Goal: Task Accomplishment & Management: Use online tool/utility

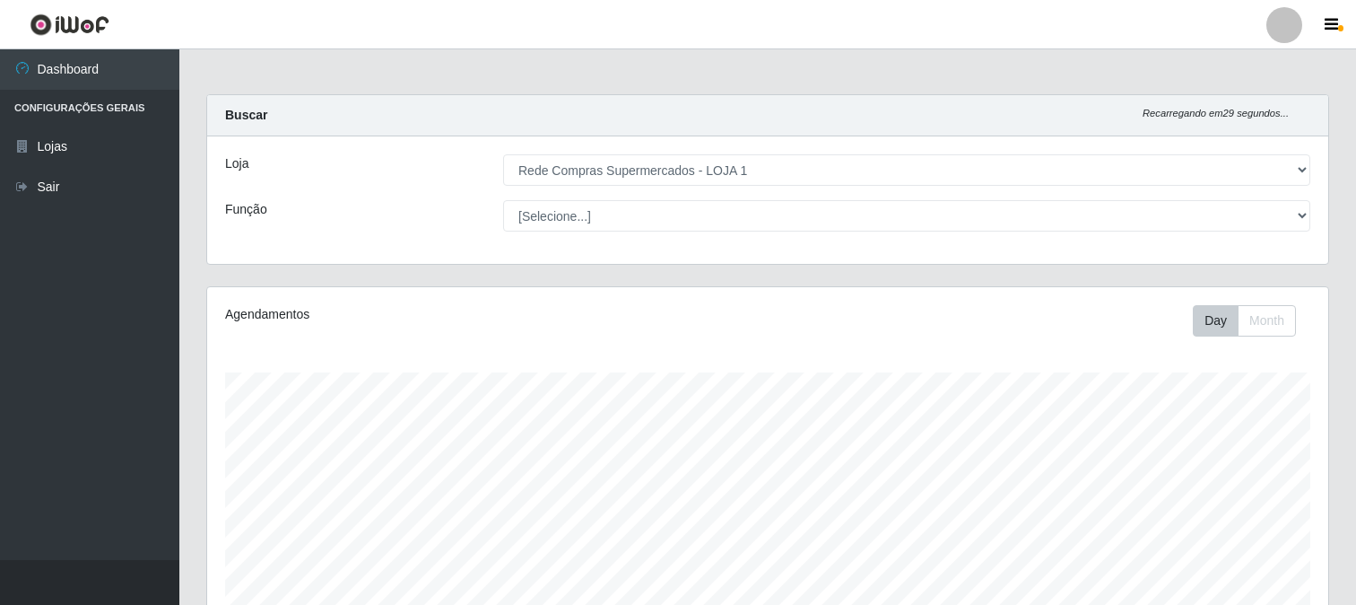
select select "158"
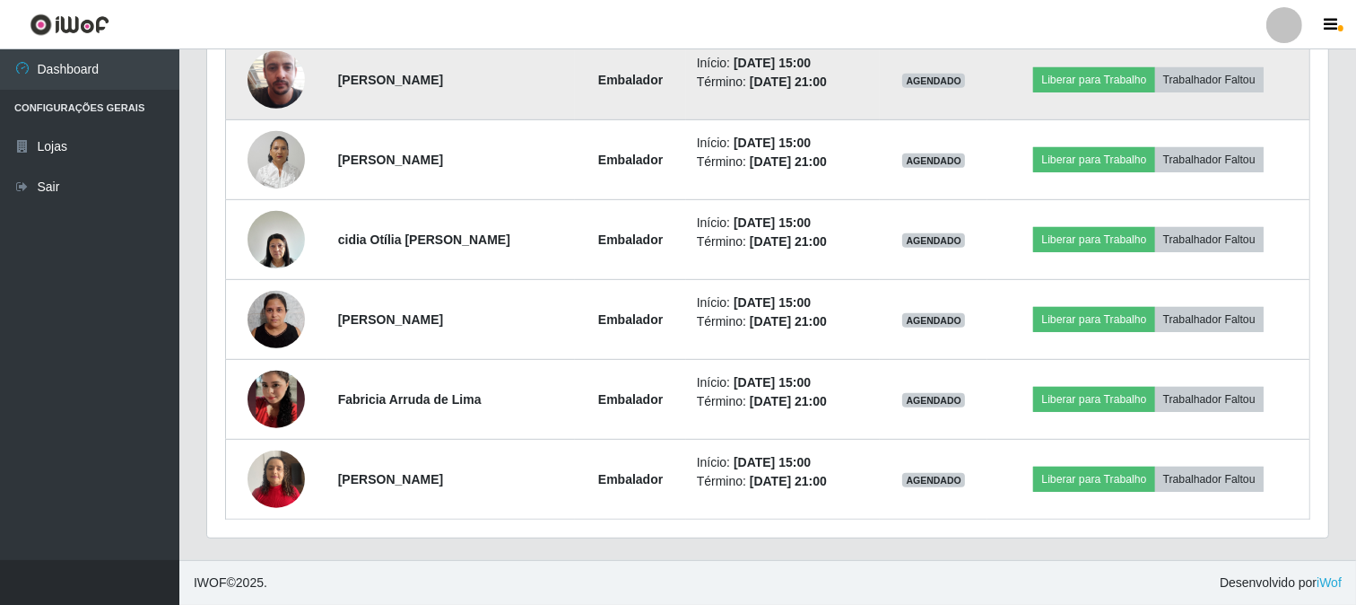
scroll to position [371, 1121]
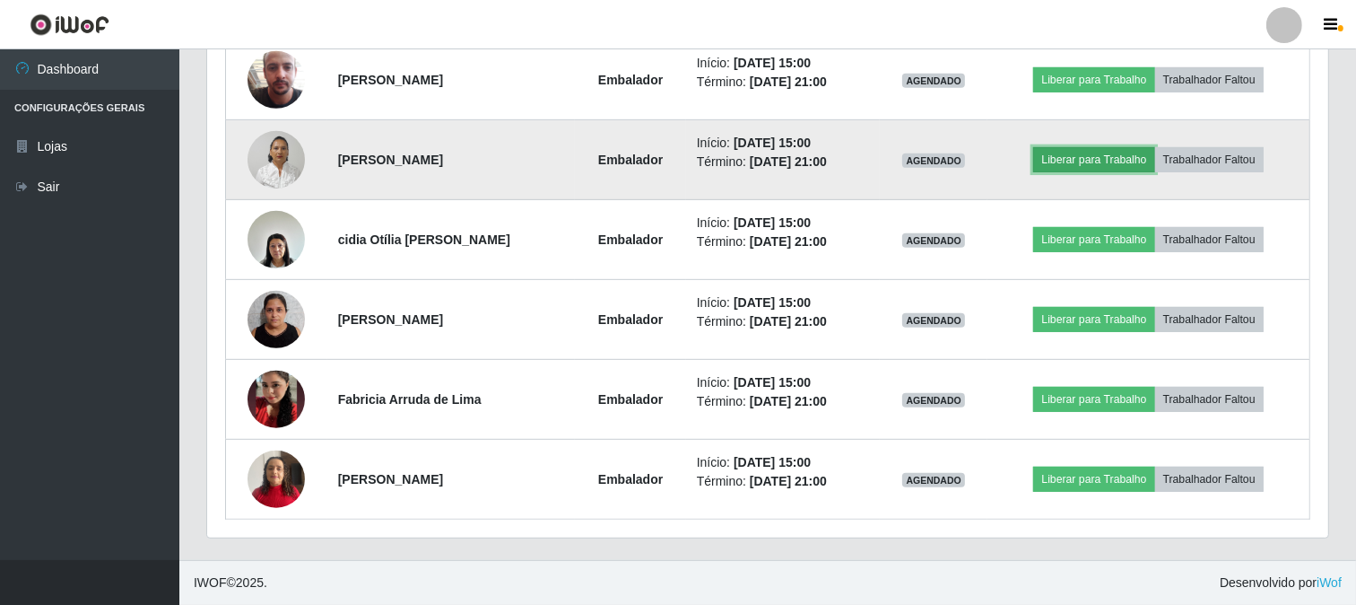
click at [1073, 160] on button "Liberar para Trabalho" at bounding box center [1093, 159] width 121 height 25
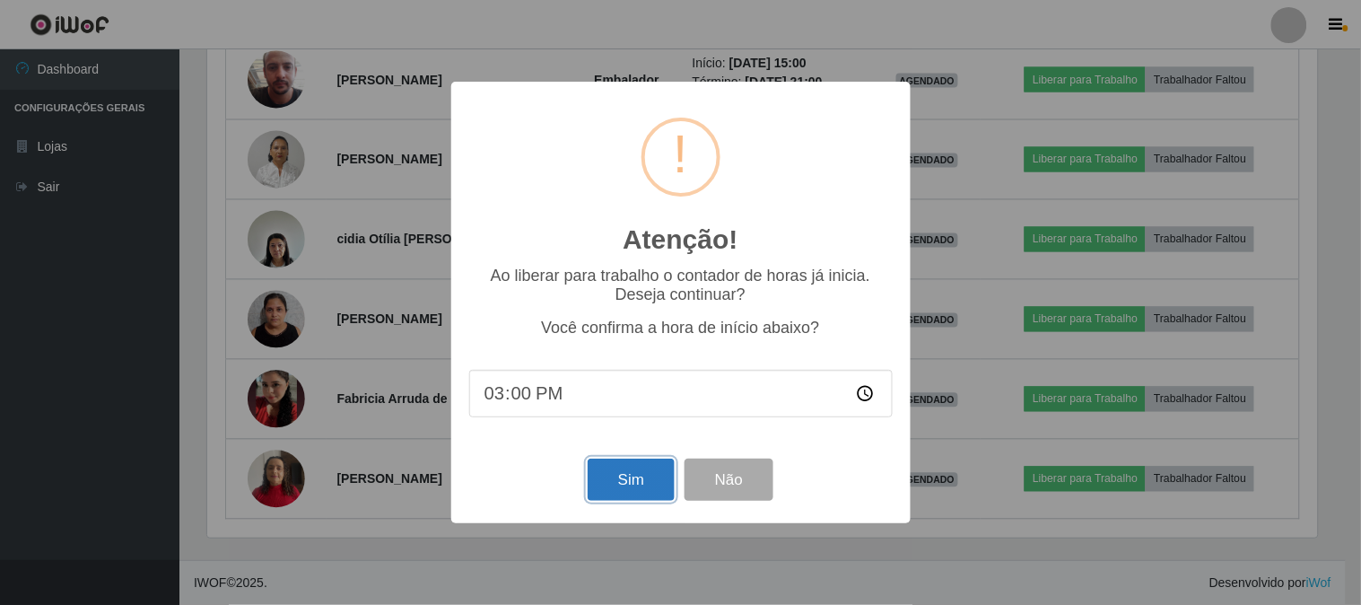
click at [613, 476] on button "Sim" at bounding box center [631, 479] width 87 height 42
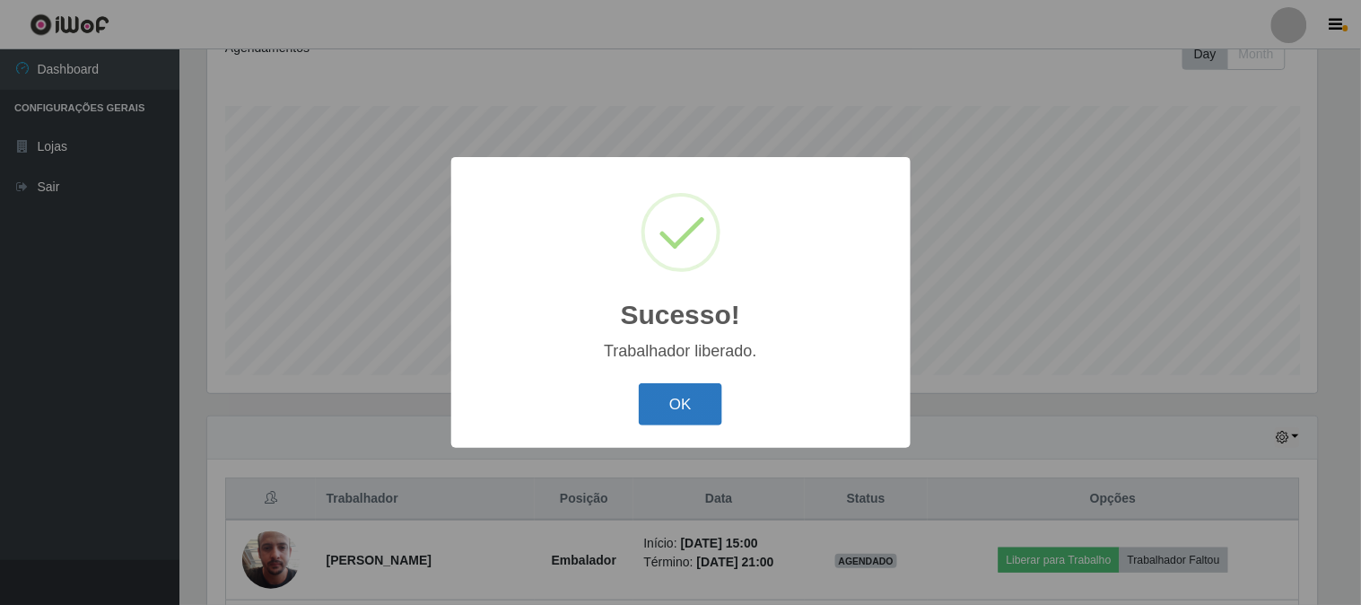
click at [687, 391] on button "OK" at bounding box center [680, 404] width 83 height 42
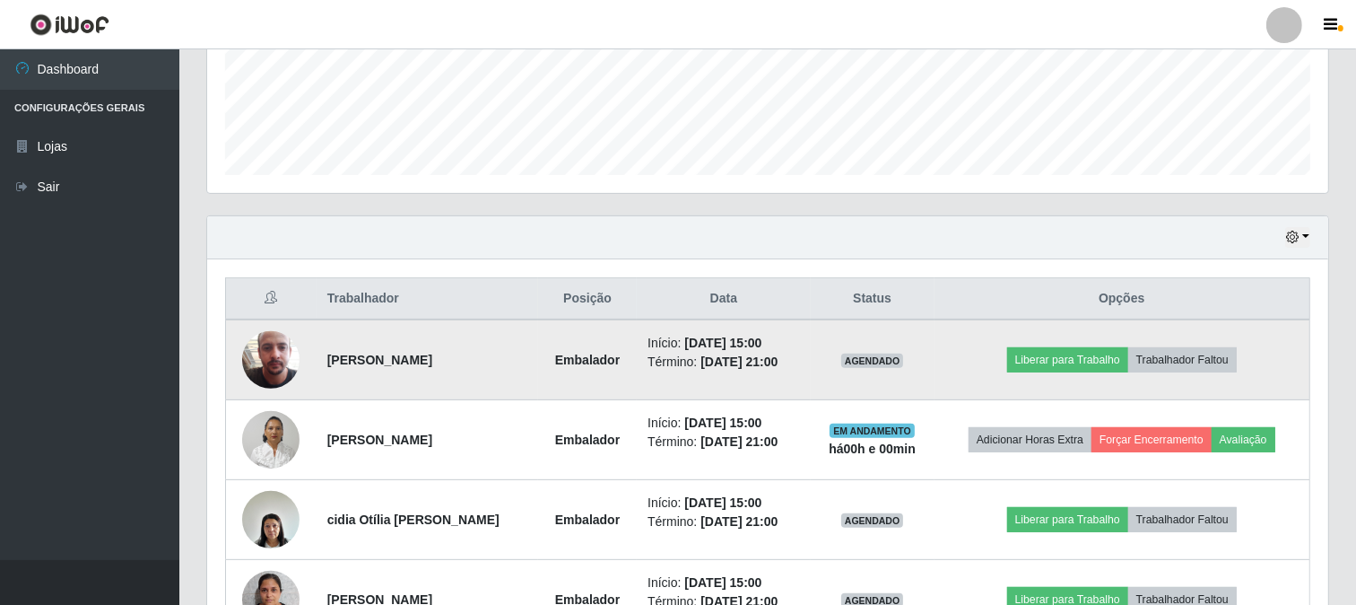
scroll to position [666, 0]
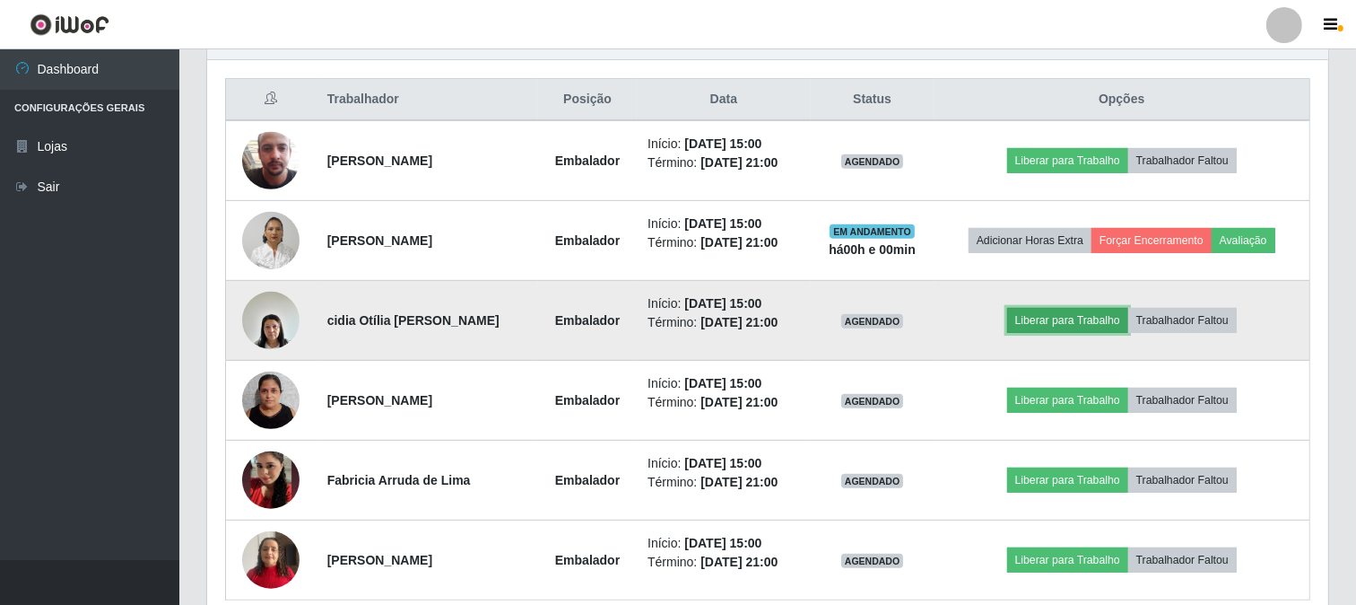
click at [1068, 318] on button "Liberar para Trabalho" at bounding box center [1067, 320] width 121 height 25
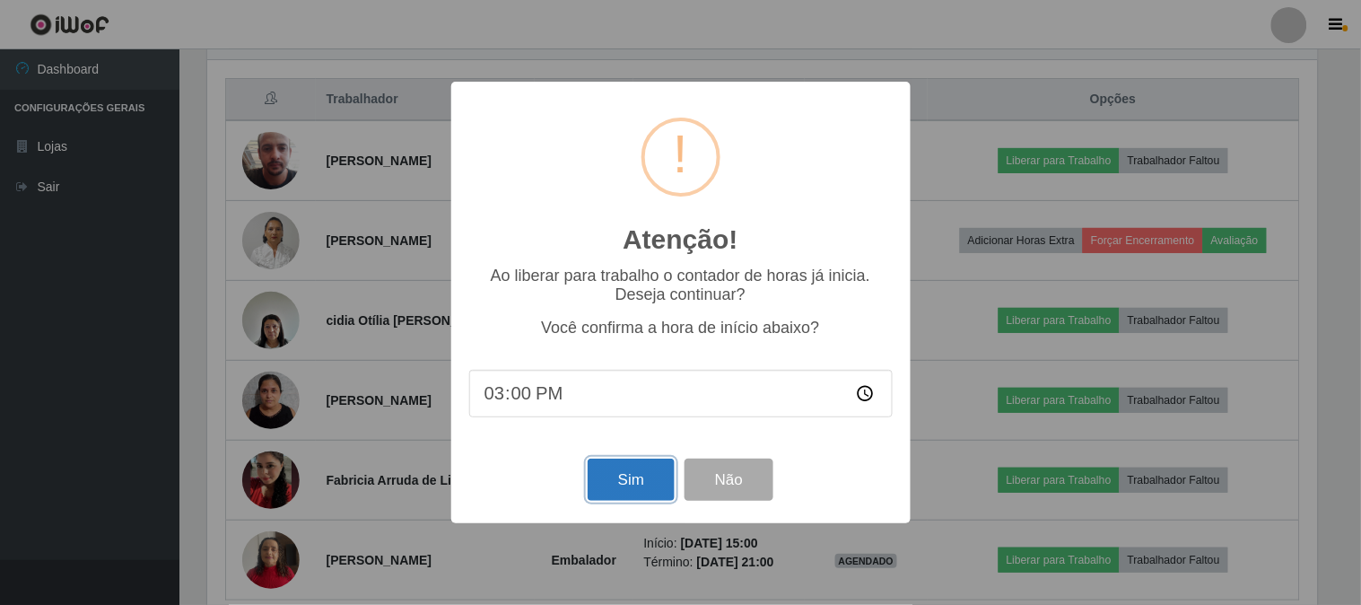
click at [610, 485] on button "Sim" at bounding box center [631, 479] width 87 height 42
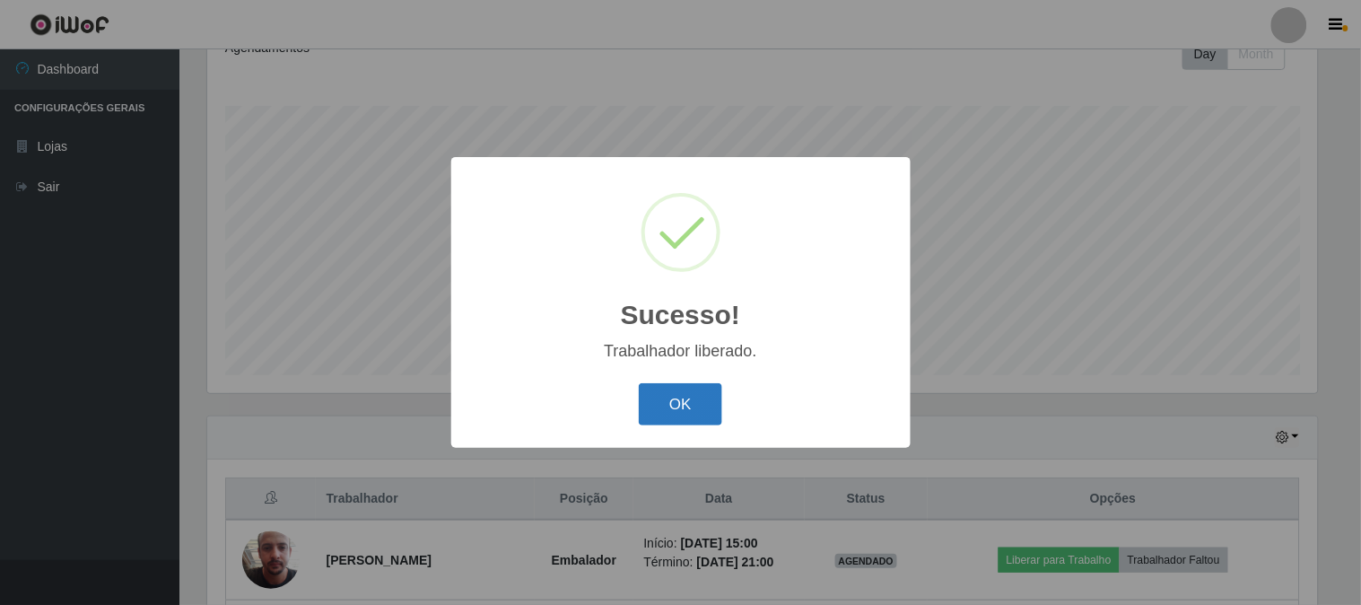
click at [683, 406] on button "OK" at bounding box center [680, 404] width 83 height 42
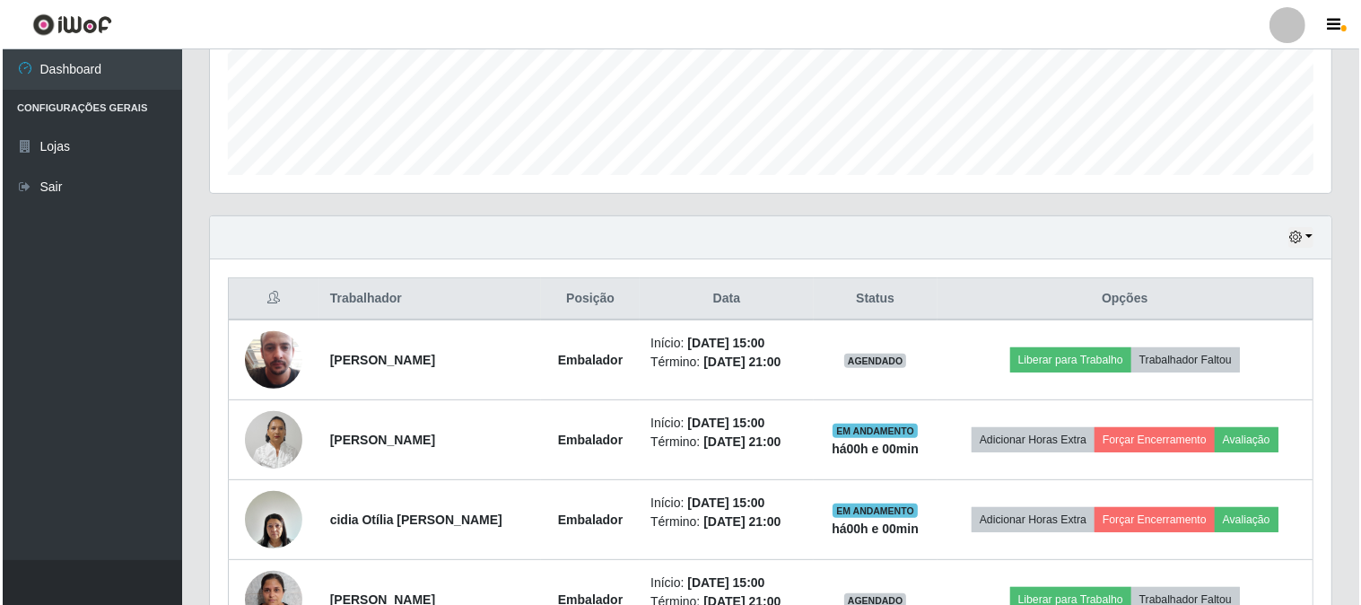
scroll to position [666, 0]
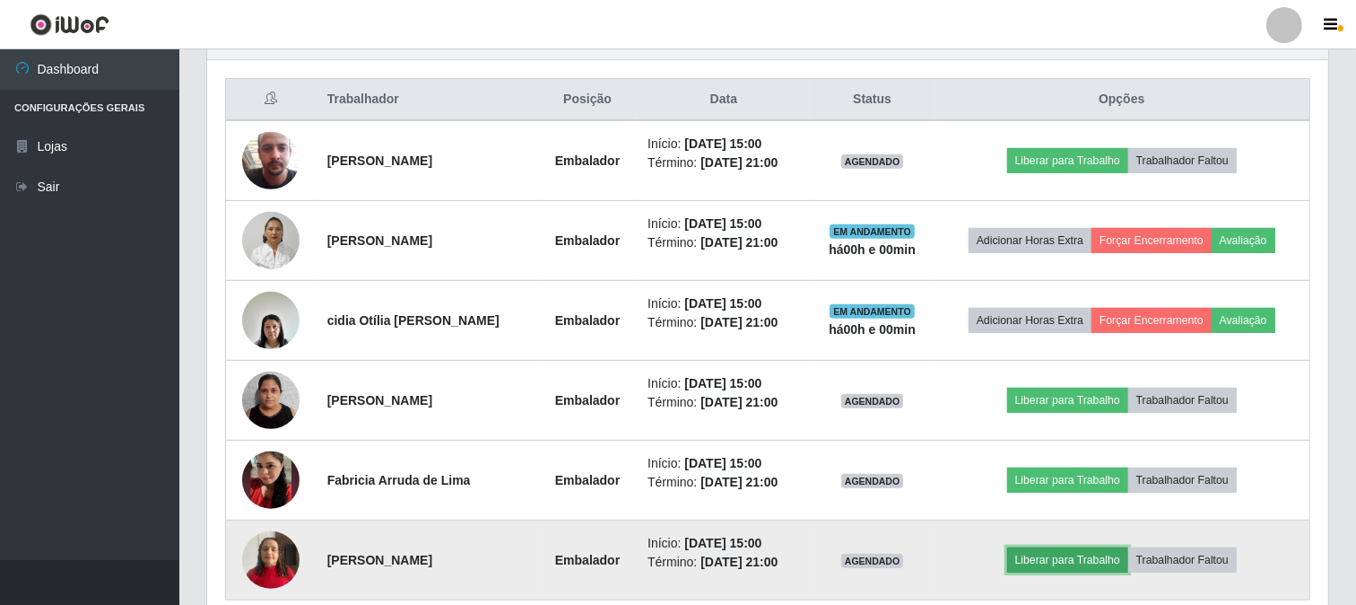
click at [1056, 554] on button "Liberar para Trabalho" at bounding box center [1067, 559] width 121 height 25
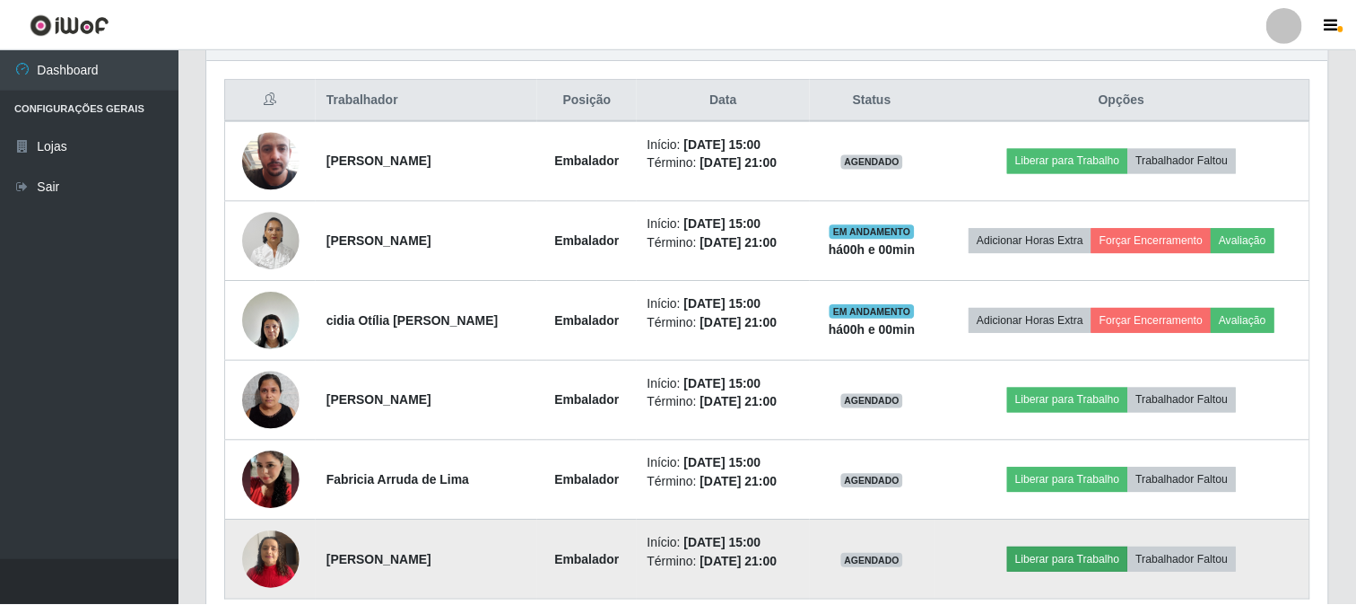
scroll to position [371, 1110]
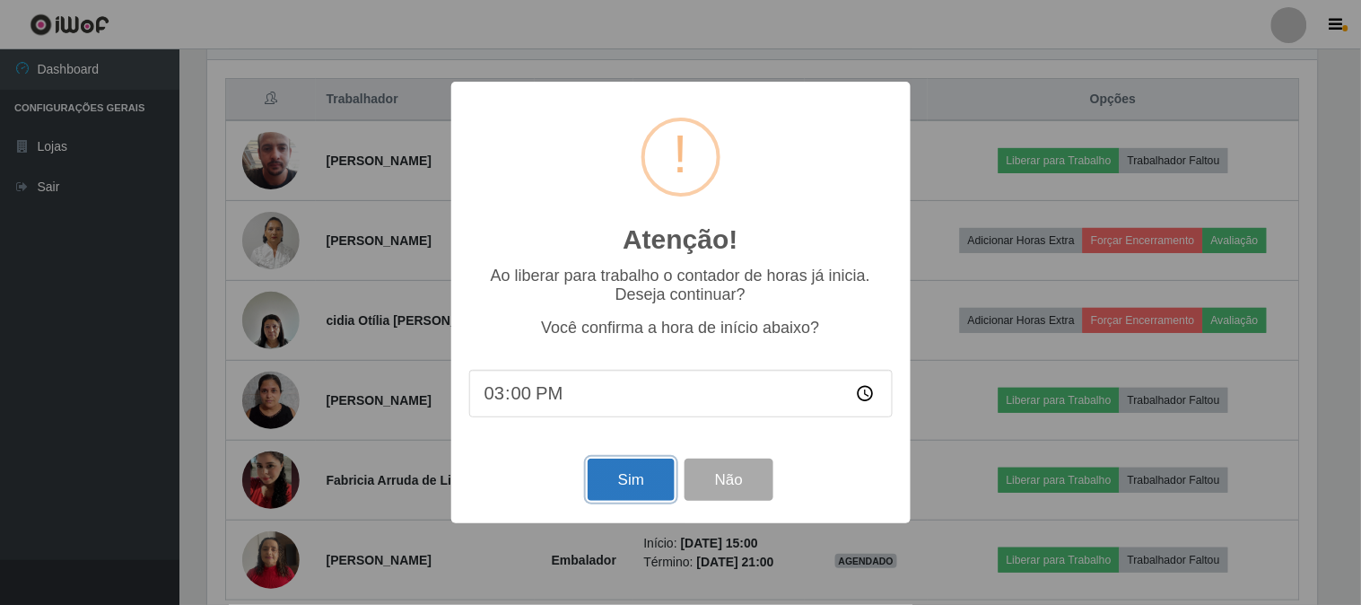
click at [615, 488] on button "Sim" at bounding box center [631, 479] width 87 height 42
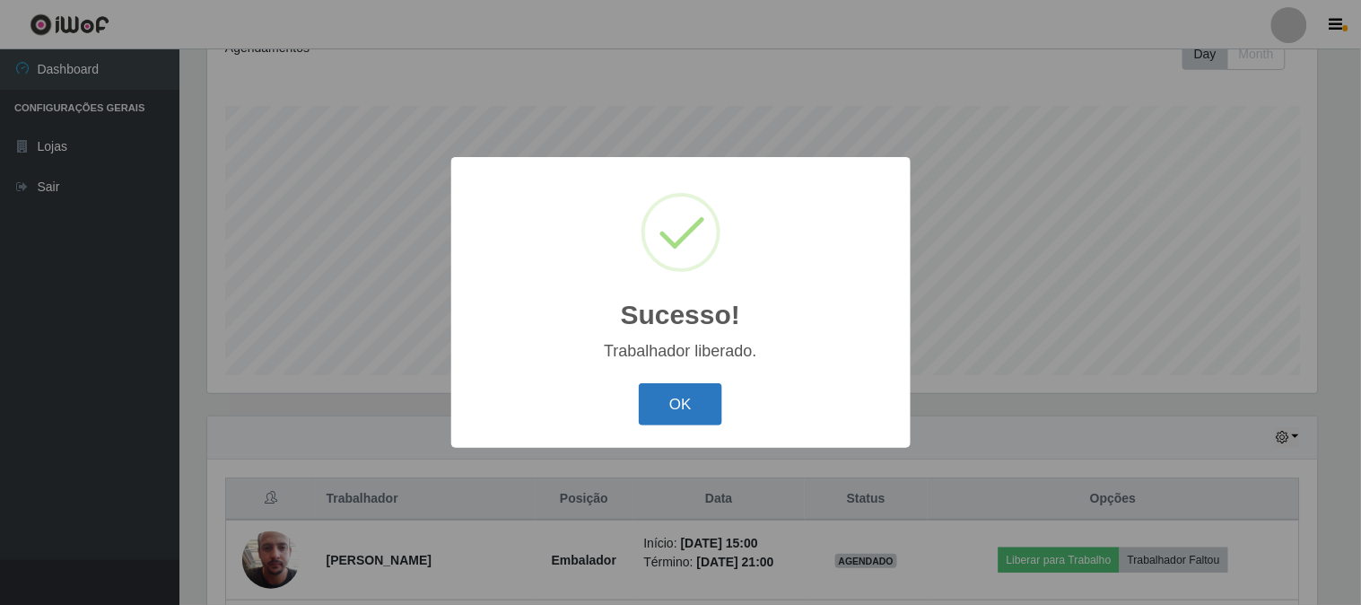
click at [700, 404] on button "OK" at bounding box center [680, 404] width 83 height 42
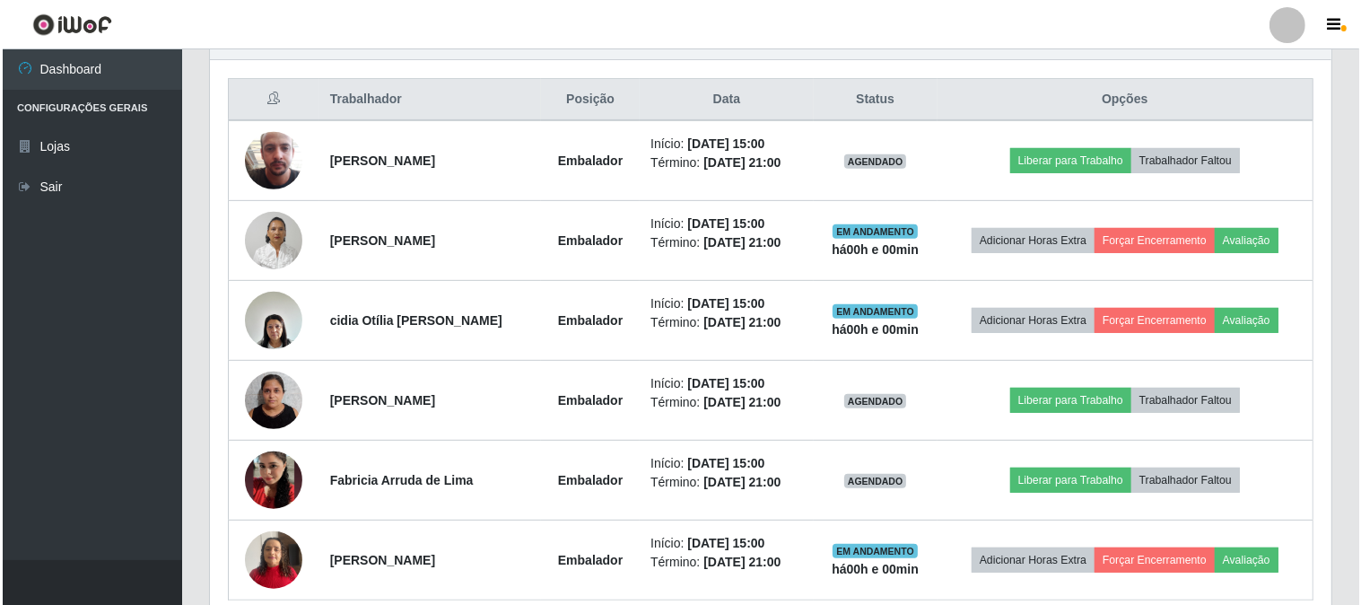
scroll to position [746, 0]
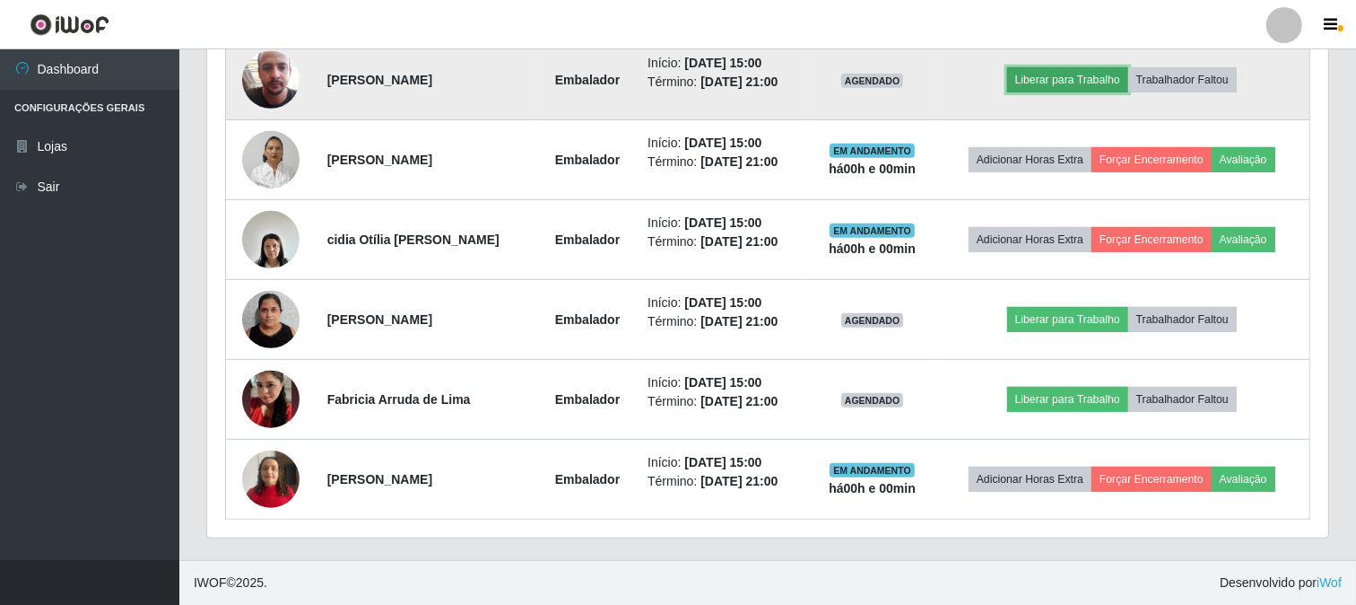
click at [1053, 74] on button "Liberar para Trabalho" at bounding box center [1067, 79] width 121 height 25
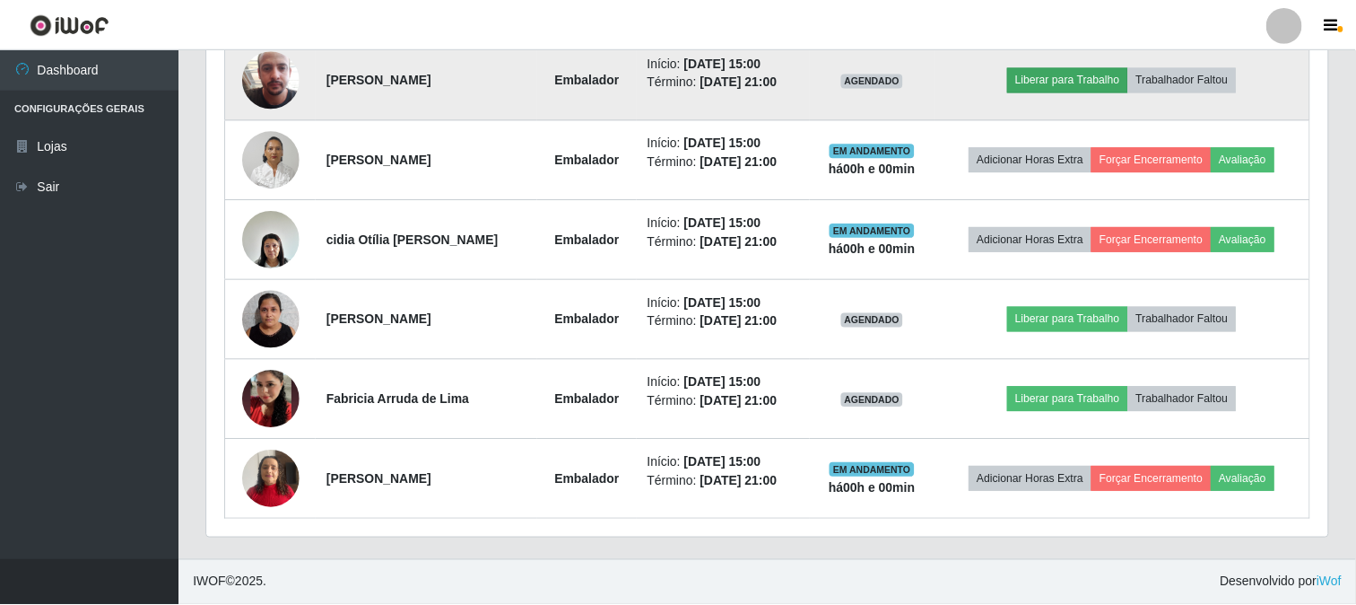
scroll to position [371, 1110]
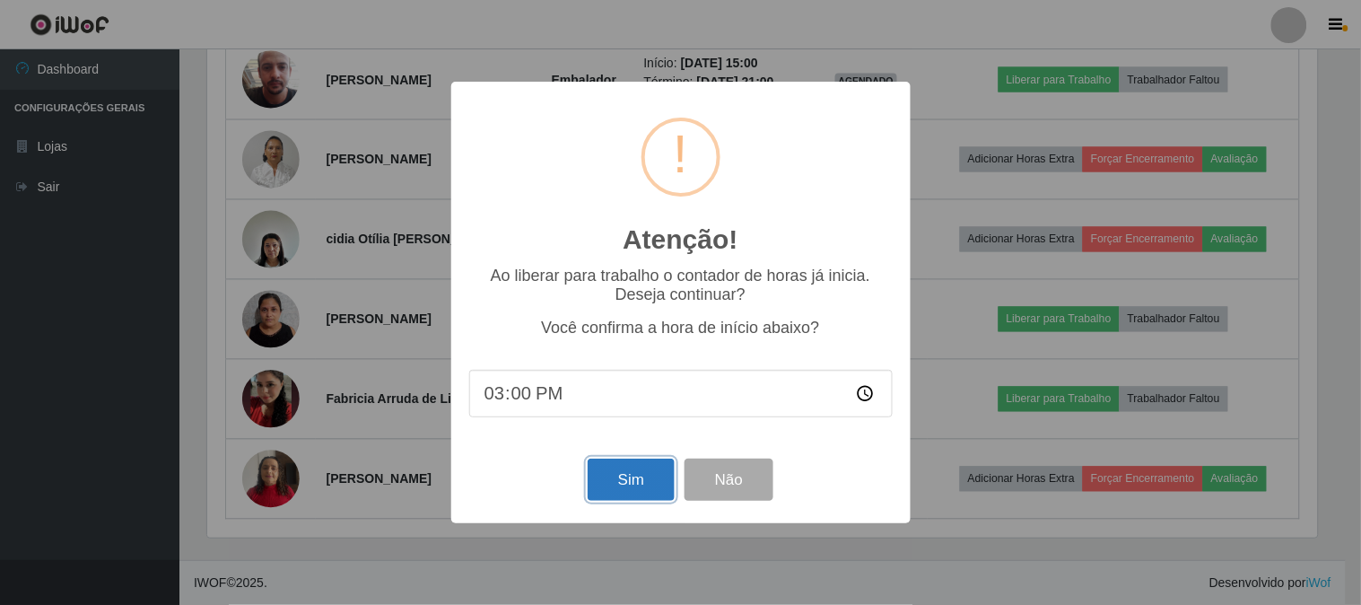
click at [632, 490] on button "Sim" at bounding box center [631, 479] width 87 height 42
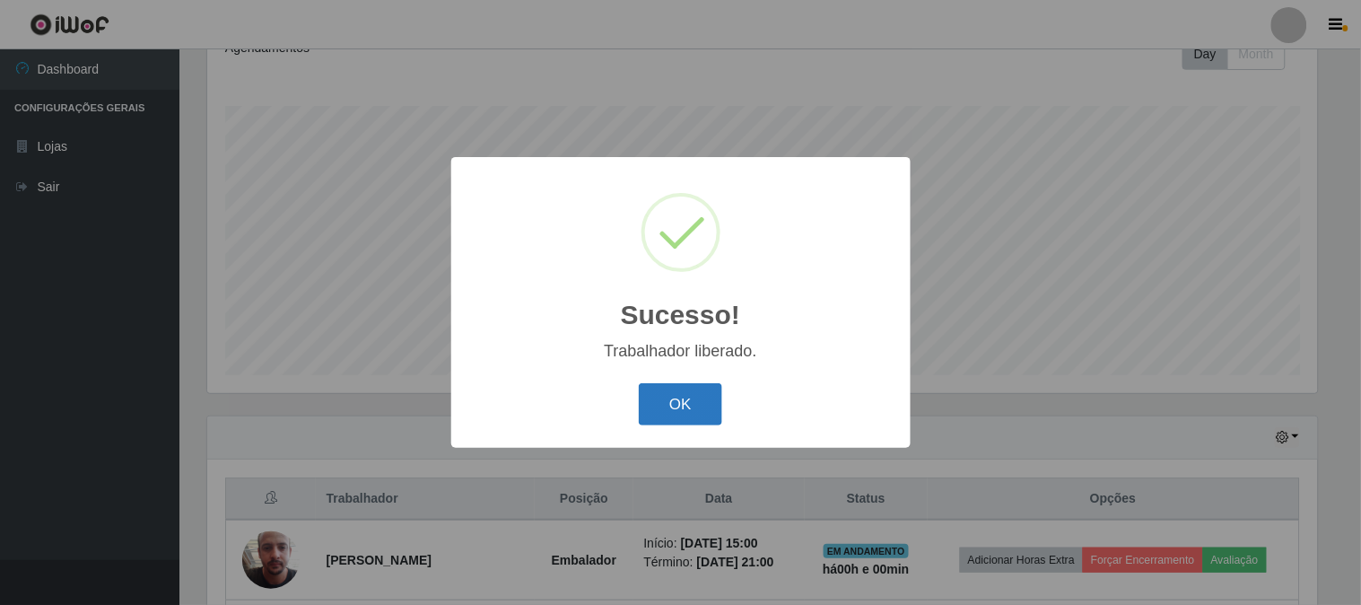
click at [677, 397] on button "OK" at bounding box center [680, 404] width 83 height 42
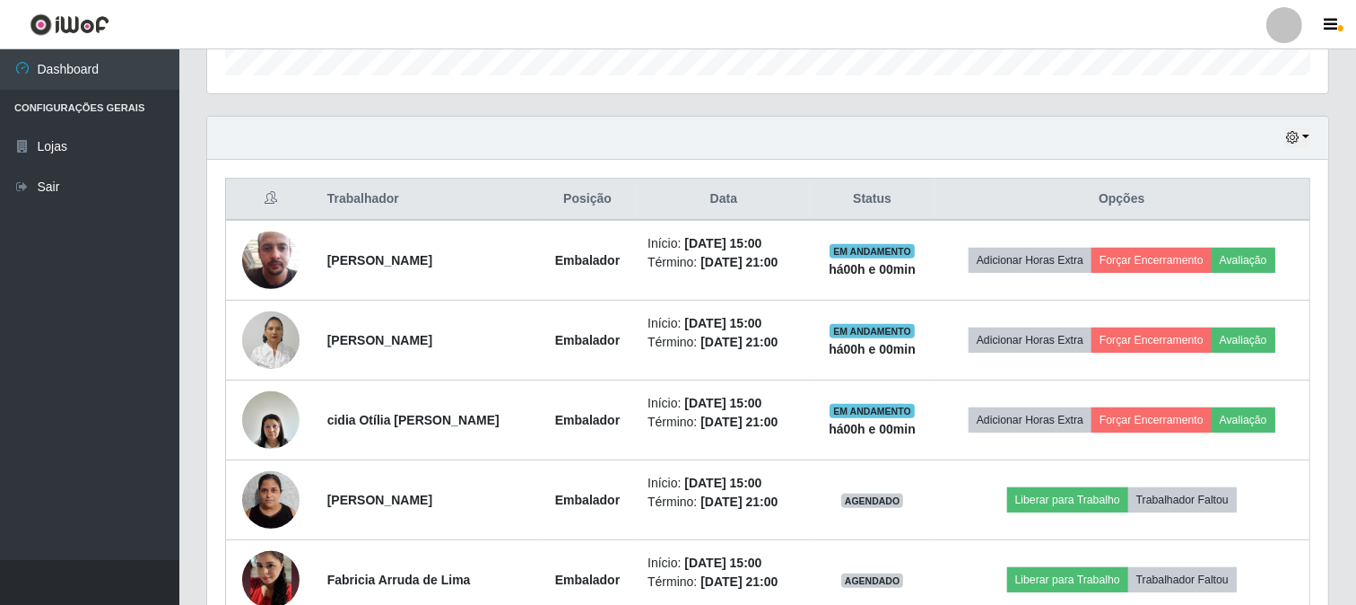
scroll to position [746, 0]
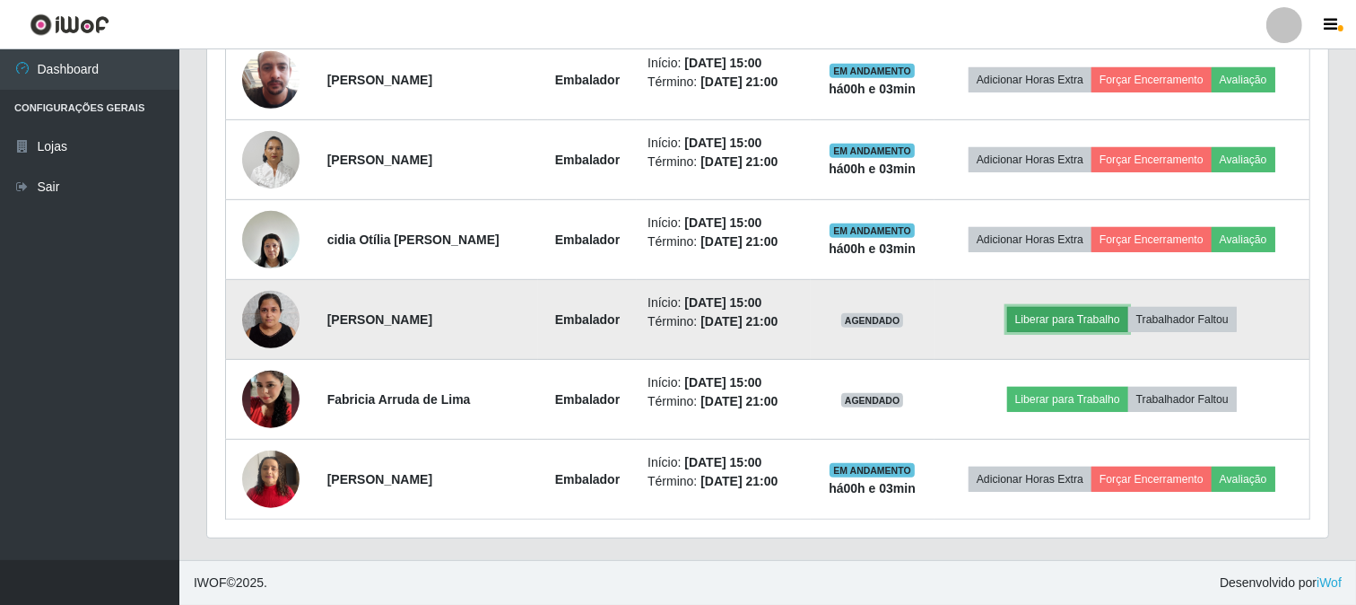
click at [1097, 320] on button "Liberar para Trabalho" at bounding box center [1067, 319] width 121 height 25
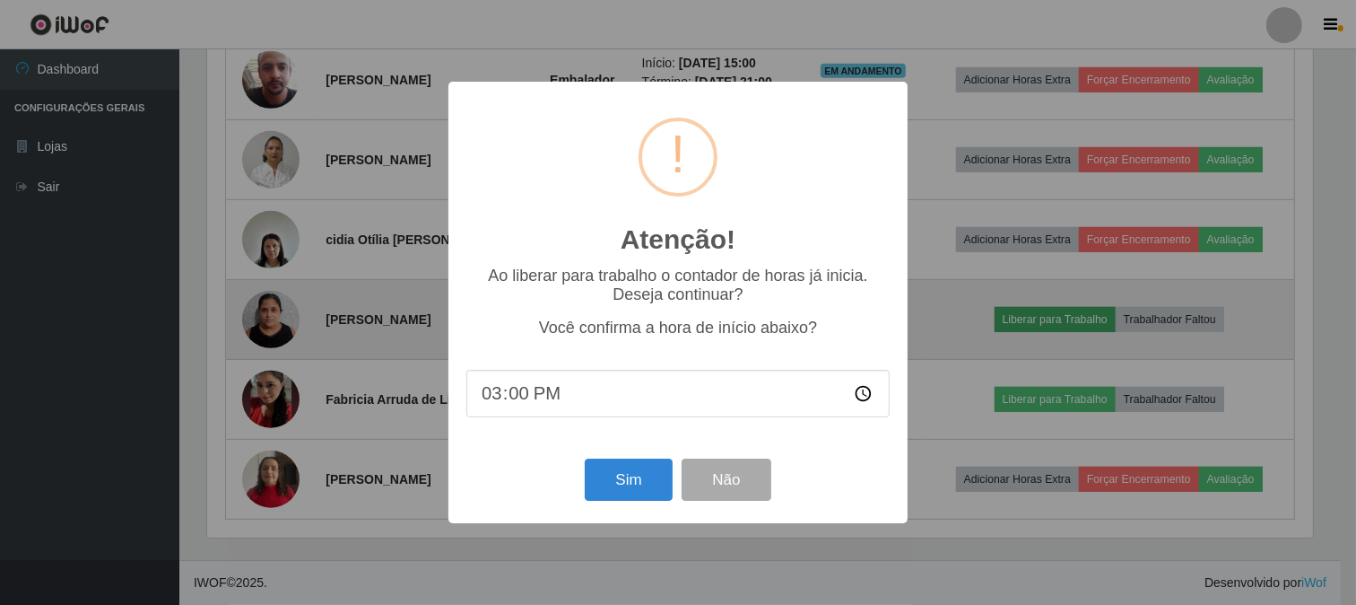
scroll to position [371, 1110]
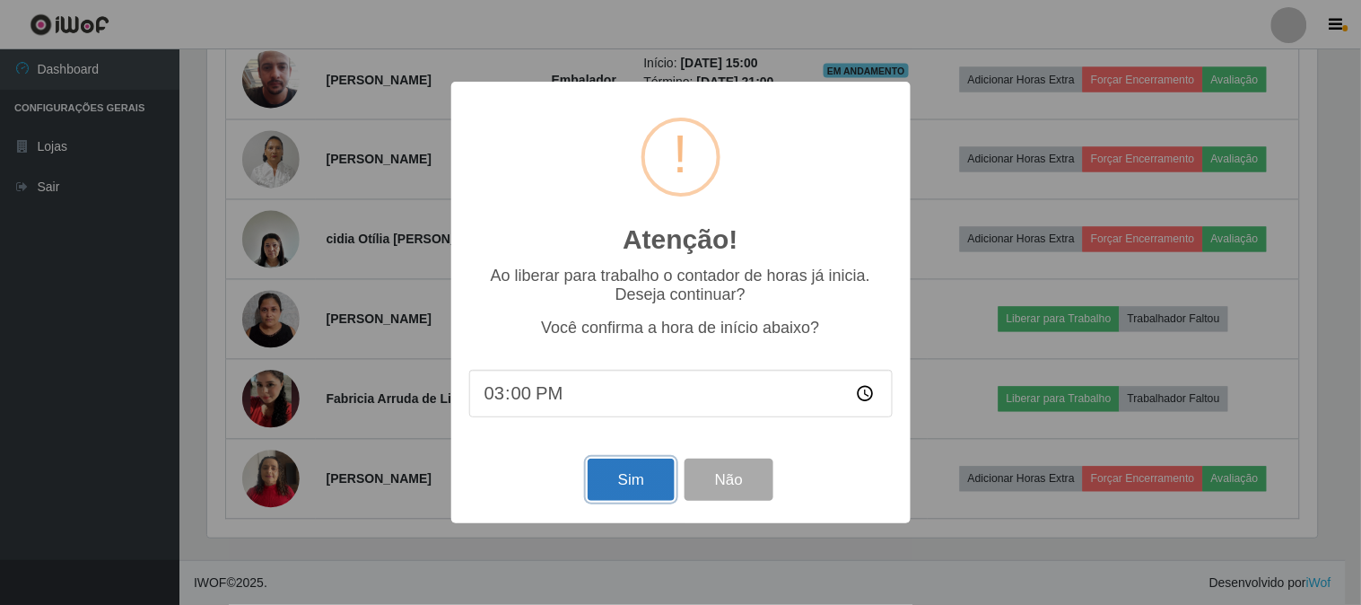
click at [619, 486] on button "Sim" at bounding box center [631, 479] width 87 height 42
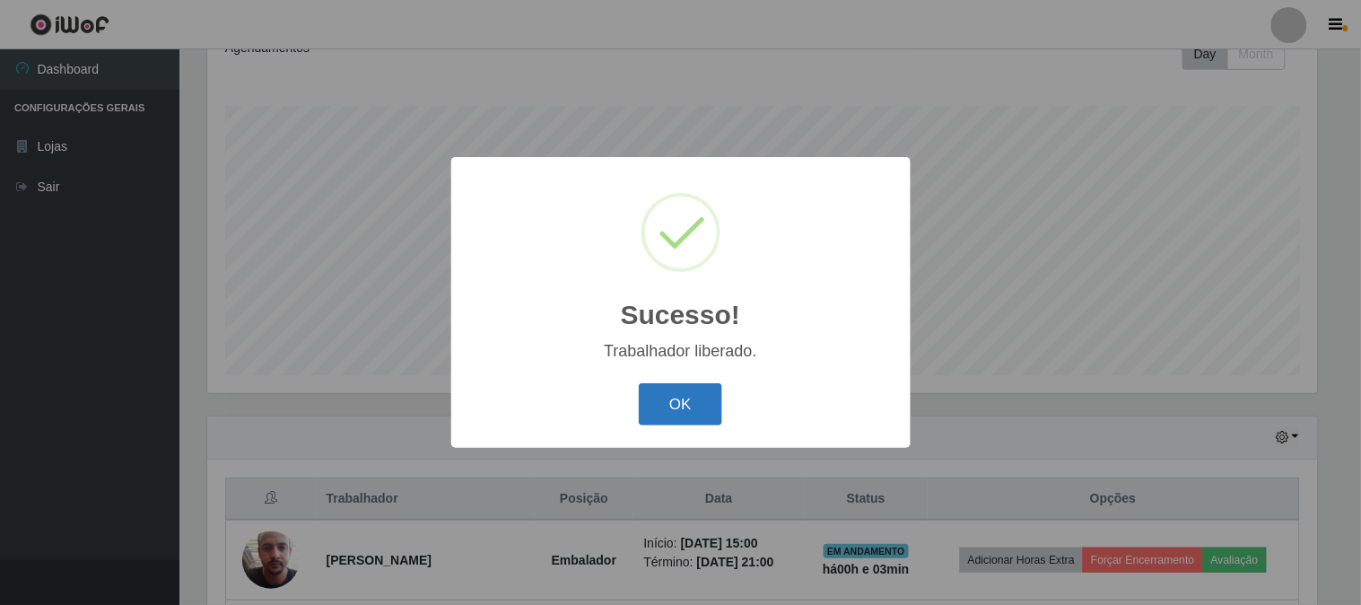
click at [692, 392] on button "OK" at bounding box center [680, 404] width 83 height 42
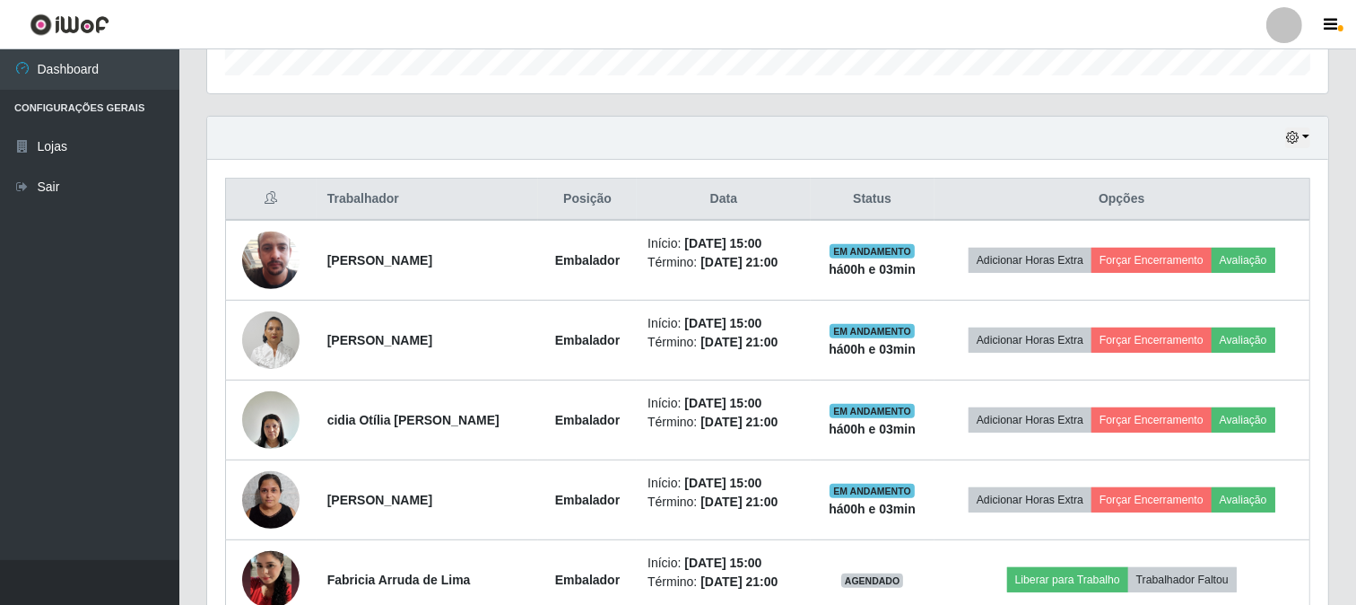
scroll to position [746, 0]
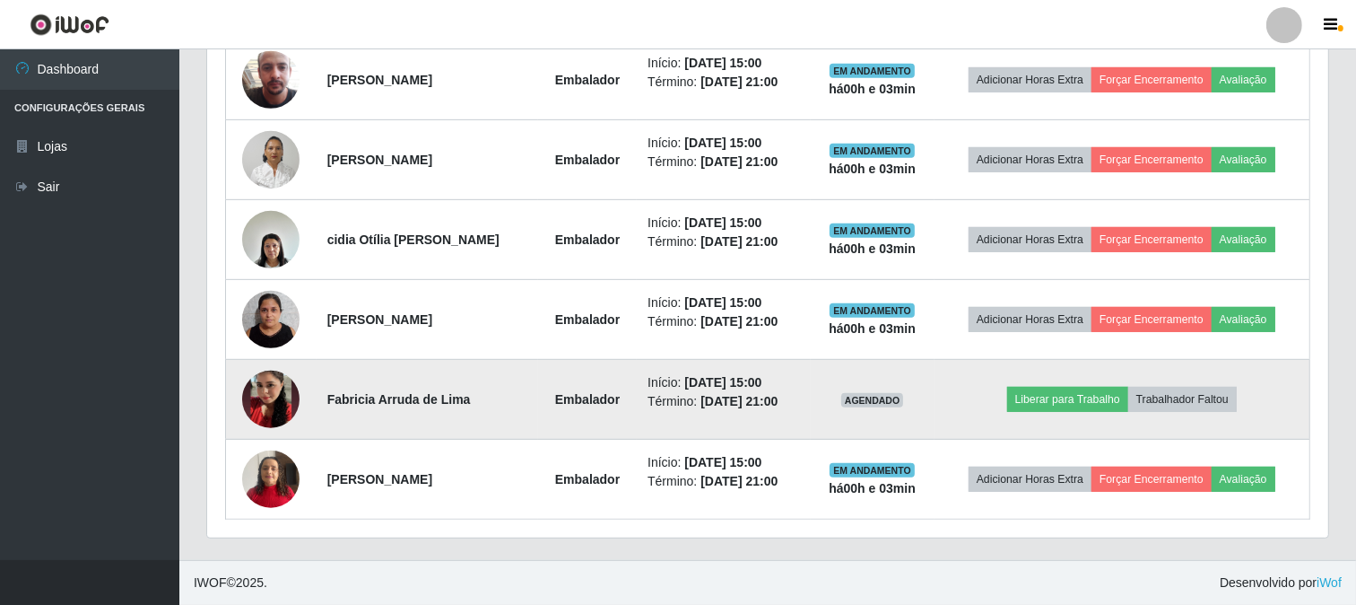
click at [255, 396] on img at bounding box center [270, 399] width 57 height 102
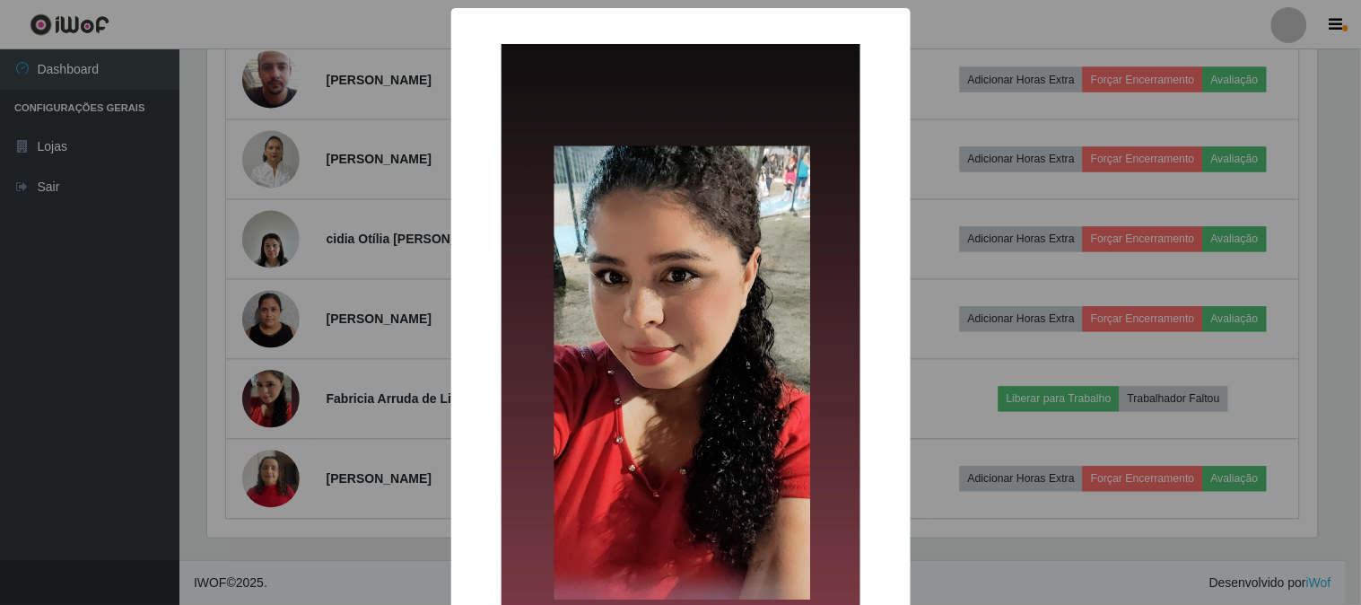
click at [372, 388] on div "× OK Cancel" at bounding box center [680, 302] width 1361 height 605
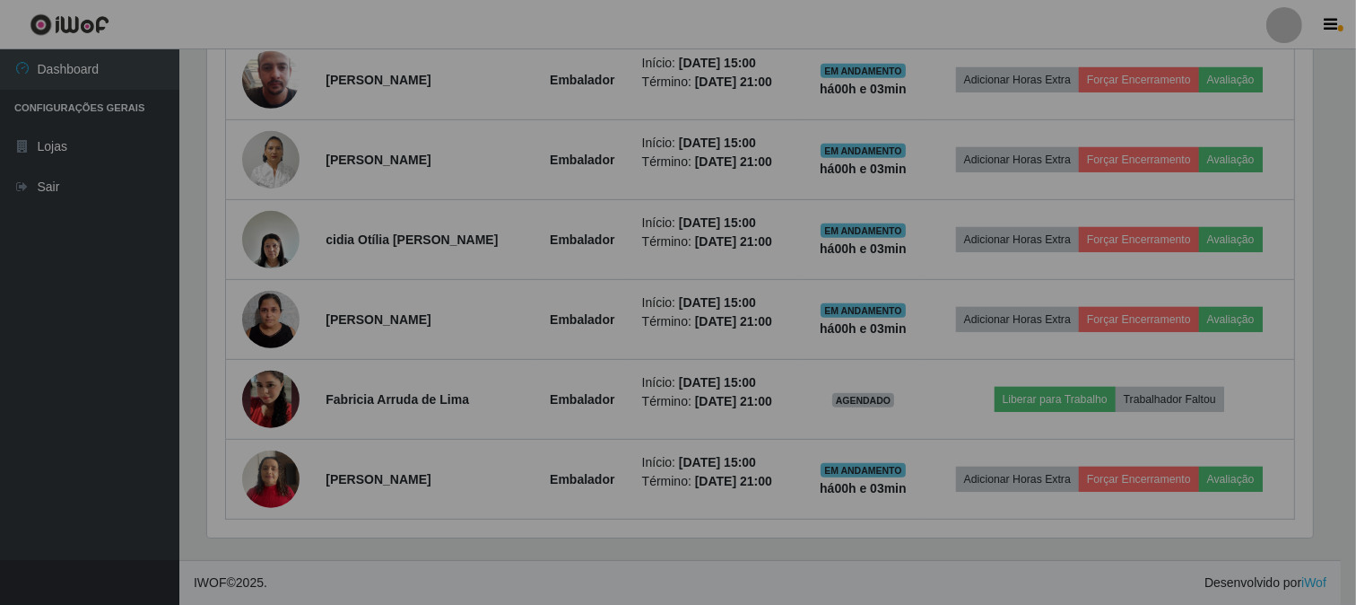
scroll to position [371, 1121]
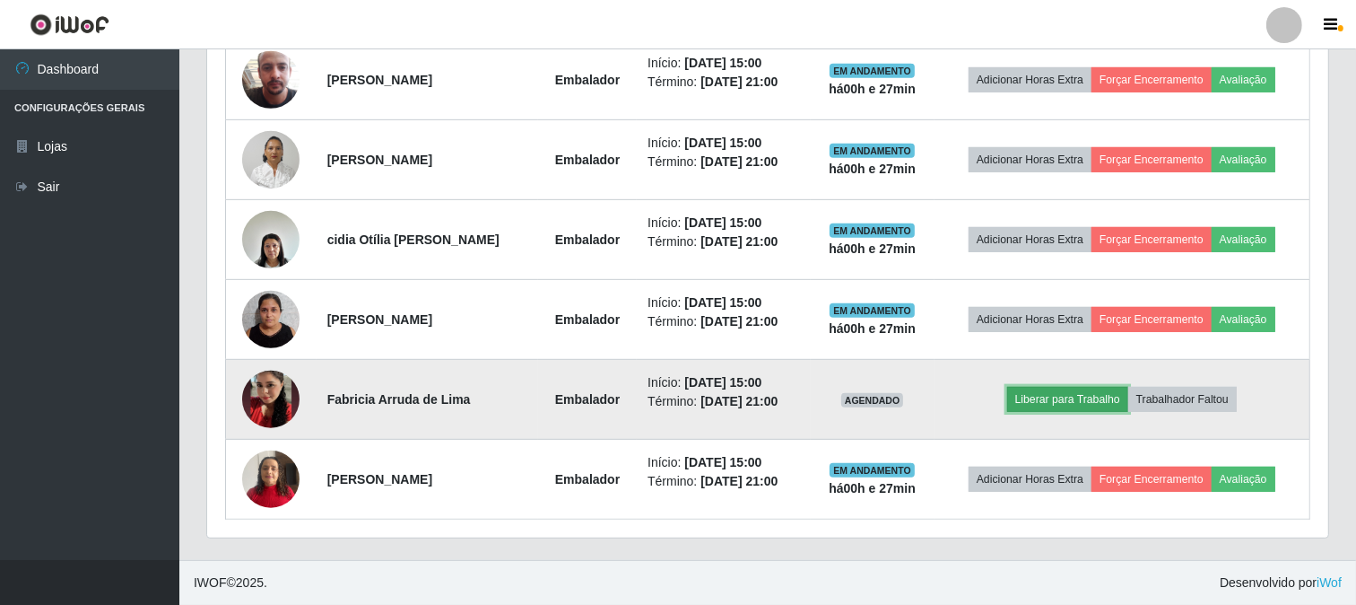
click at [1056, 391] on button "Liberar para Trabalho" at bounding box center [1067, 399] width 121 height 25
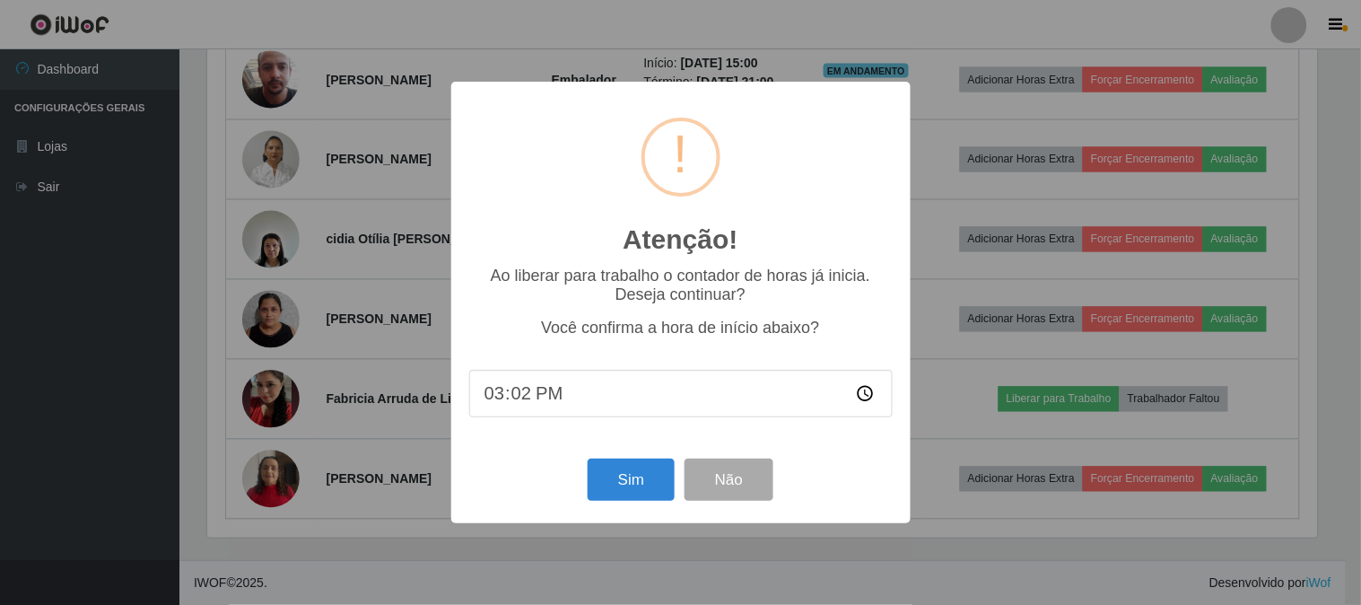
type input "15:27"
click at [639, 481] on button "Sim" at bounding box center [631, 479] width 87 height 42
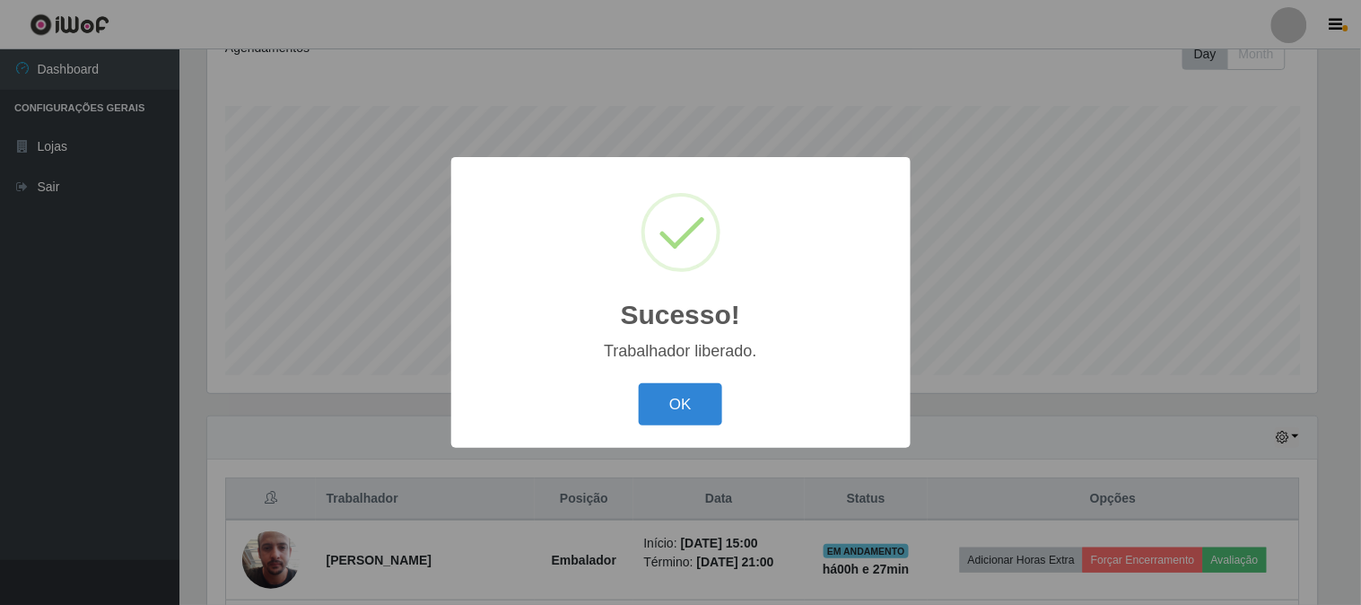
click at [635, 414] on div "OK Cancel" at bounding box center [680, 404] width 423 height 51
click at [680, 406] on button "OK" at bounding box center [680, 404] width 83 height 42
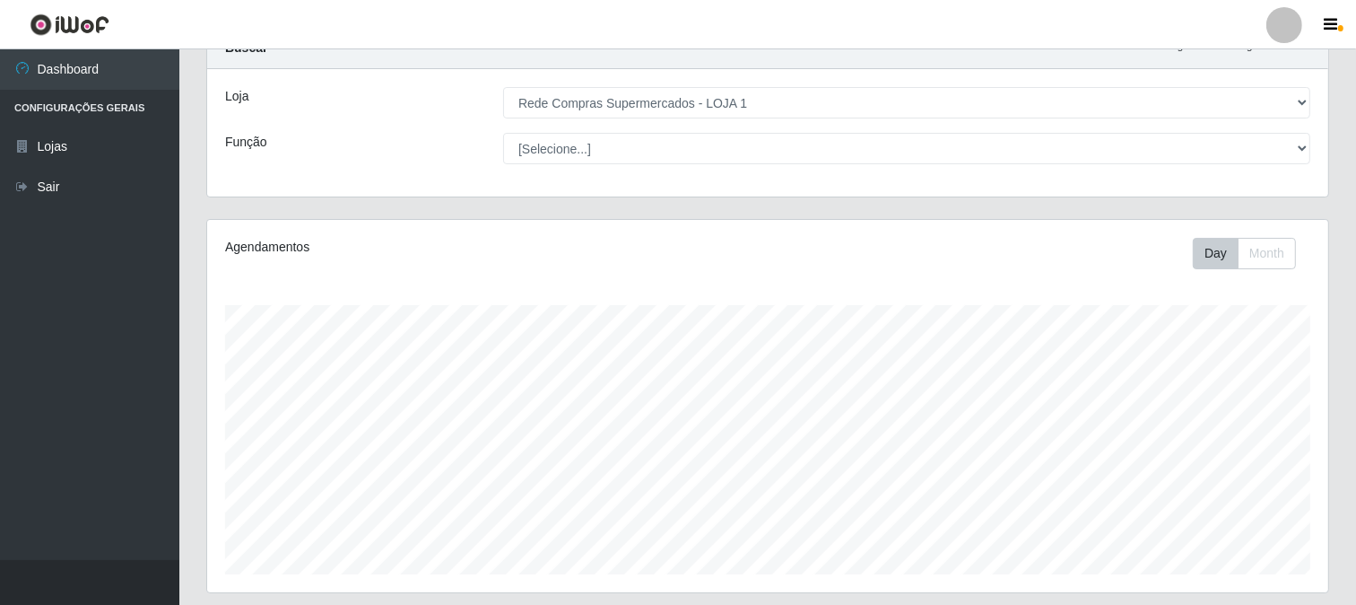
scroll to position [467, 0]
